Goal: Go to known website

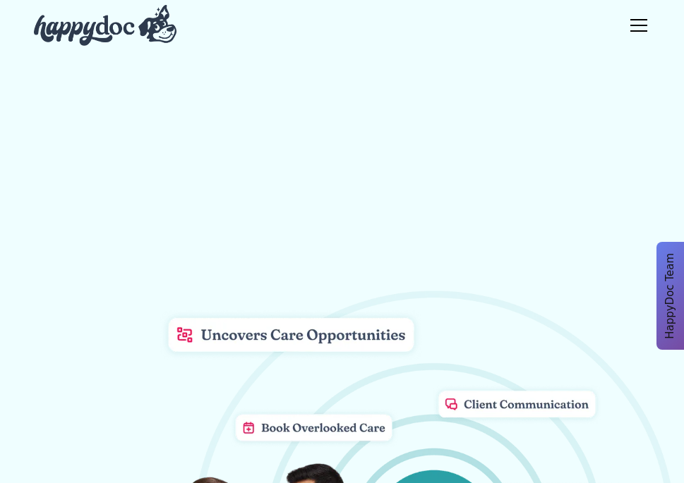
click at [639, 28] on div at bounding box center [639, 25] width 34 height 34
click at [87, 25] on img at bounding box center [105, 25] width 143 height 41
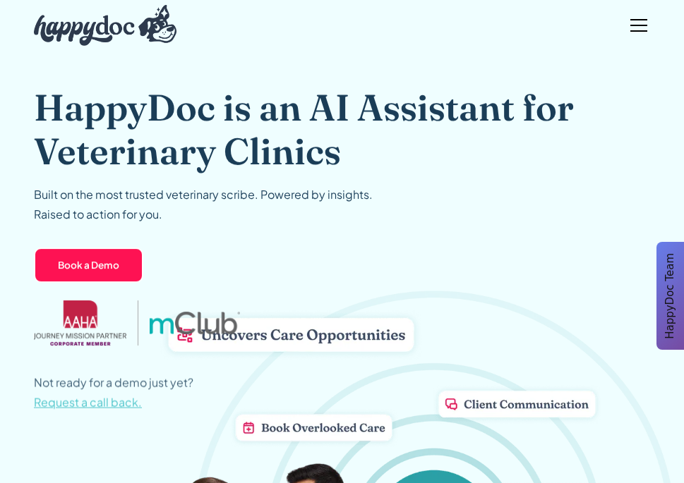
click at [88, 26] on img "home" at bounding box center [105, 25] width 143 height 41
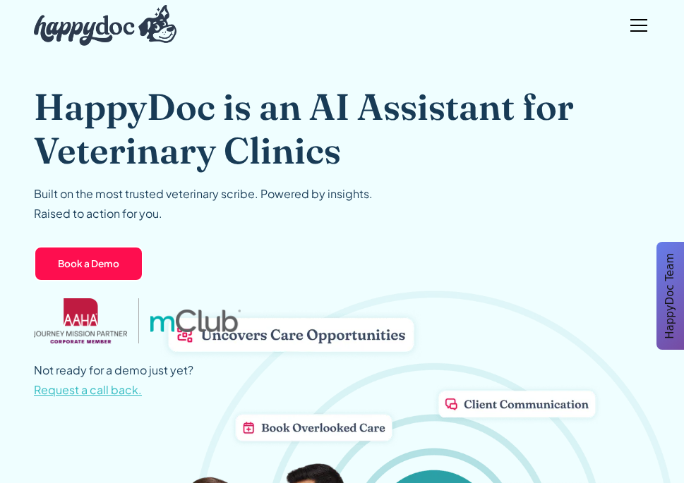
click at [640, 29] on div "menu" at bounding box center [639, 25] width 34 height 34
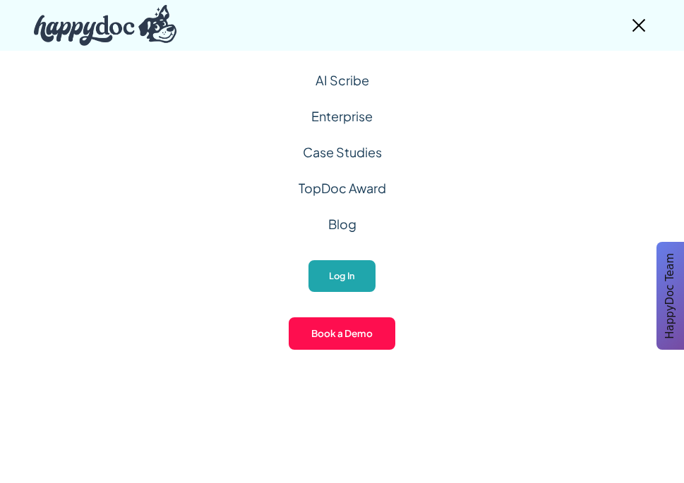
click at [351, 268] on link "Log In" at bounding box center [342, 276] width 70 height 35
